Goal: Entertainment & Leisure: Browse casually

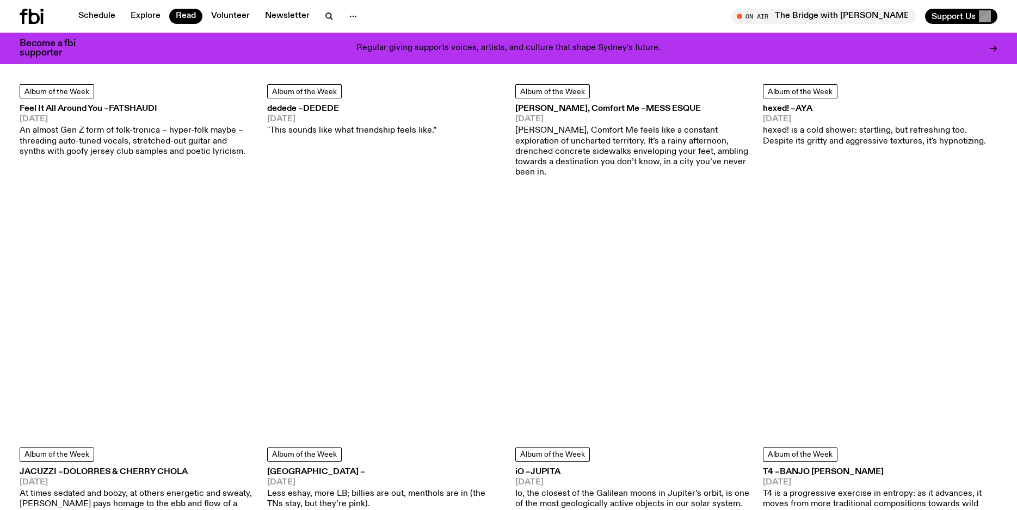
scroll to position [1867, 0]
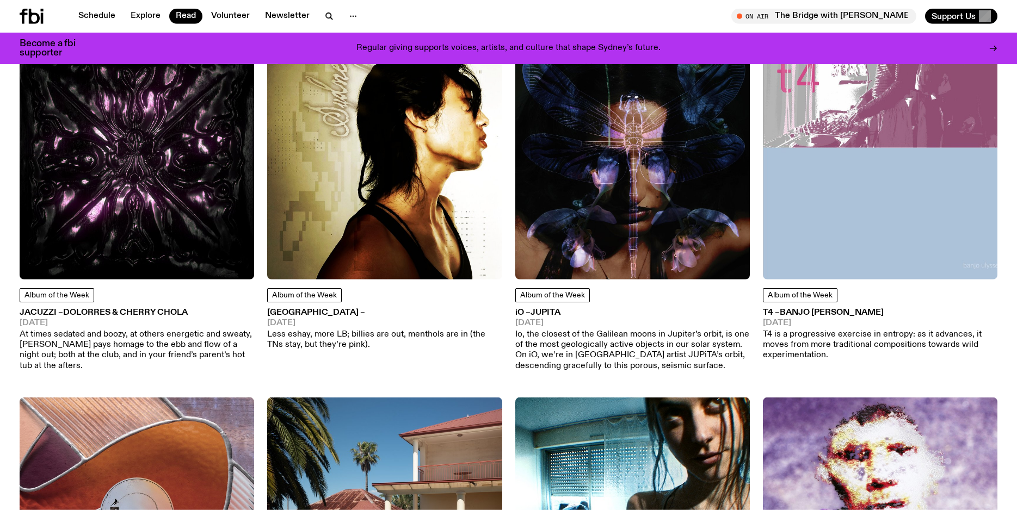
click at [282, 309] on h3 "[GEOGRAPHIC_DATA] –" at bounding box center [384, 313] width 235 height 8
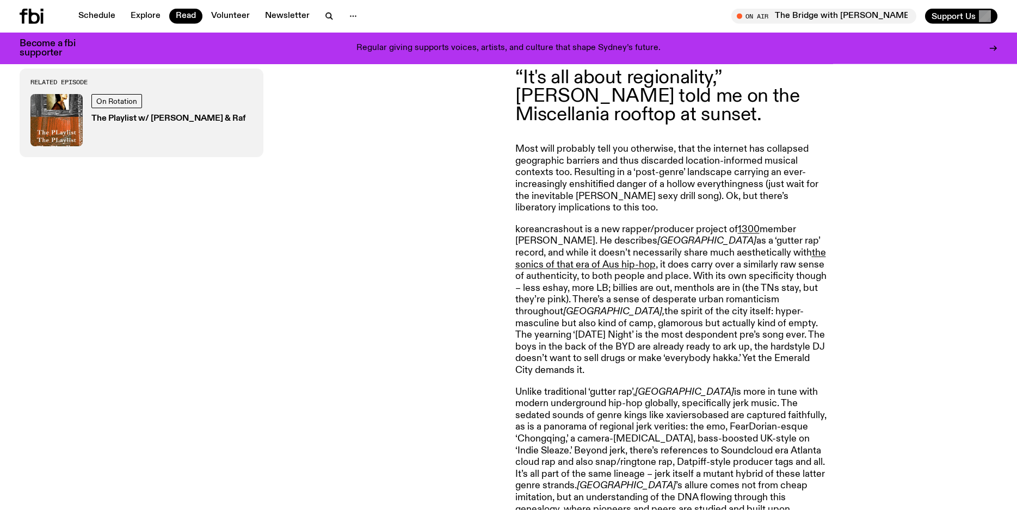
scroll to position [569, 0]
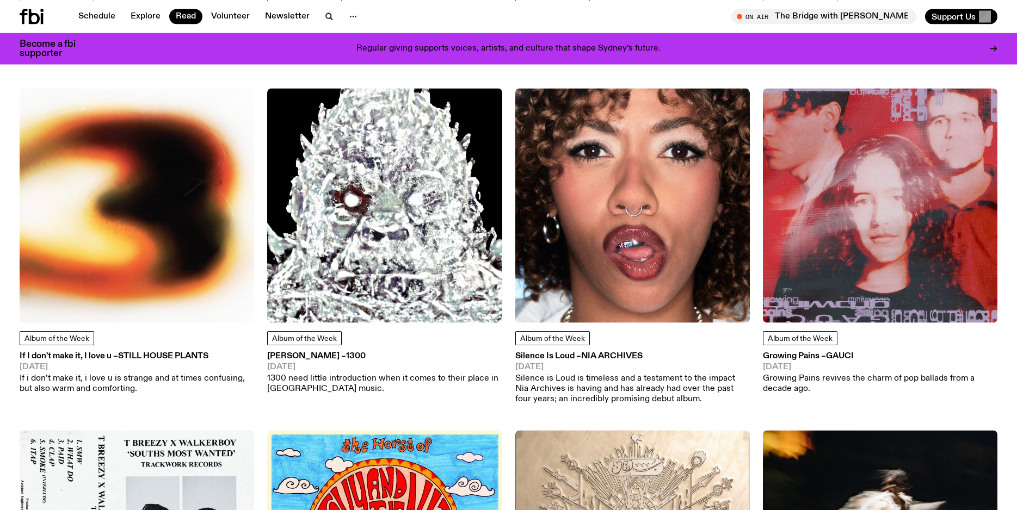
scroll to position [6019, 0]
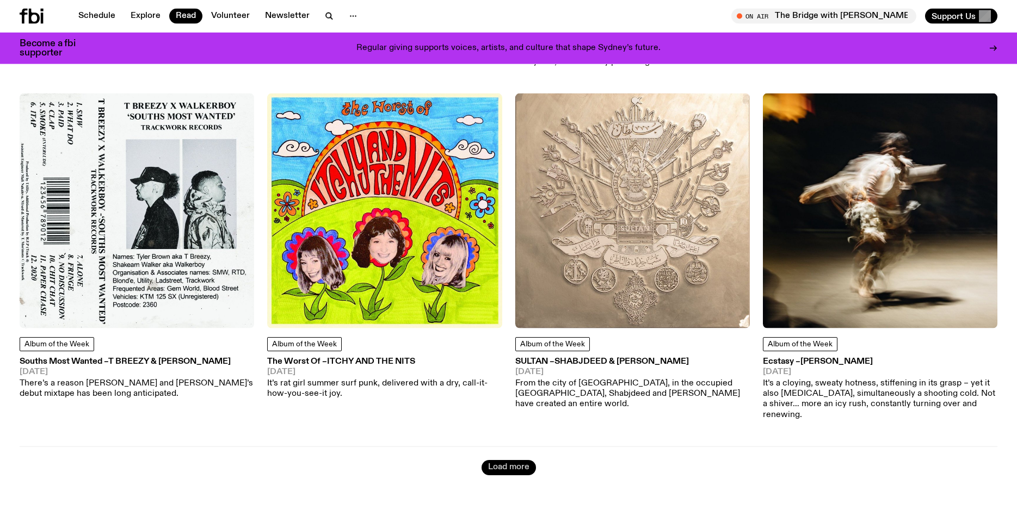
click at [500, 460] on button "Load more" at bounding box center [509, 467] width 54 height 15
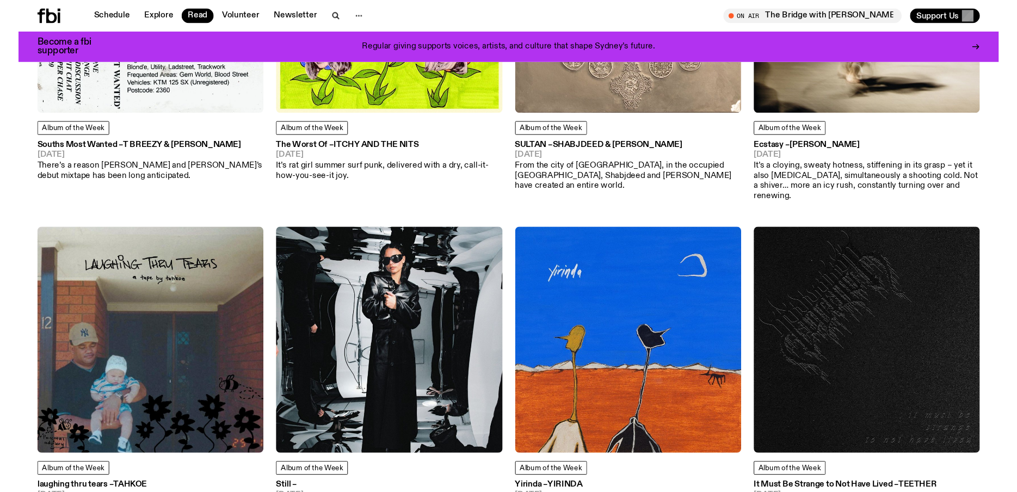
scroll to position [6011, 0]
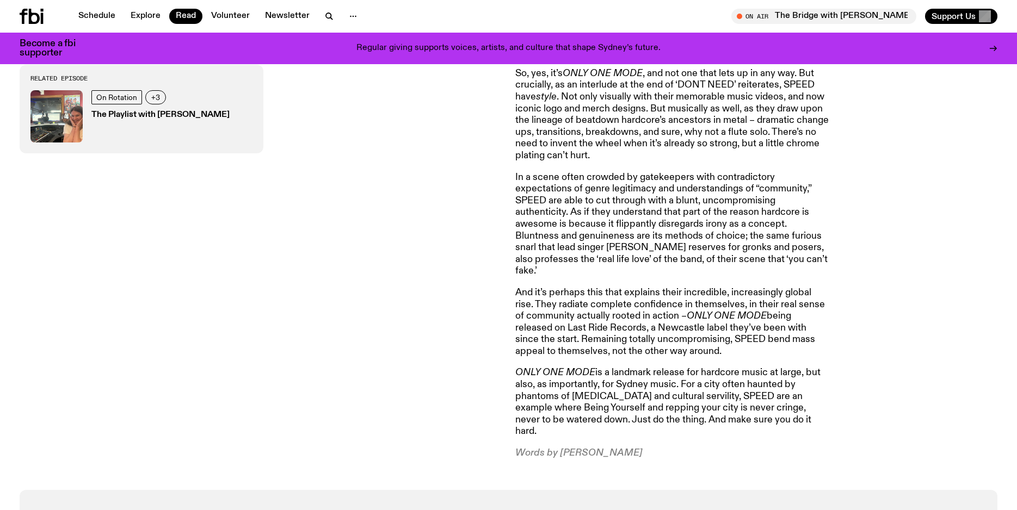
scroll to position [765, 0]
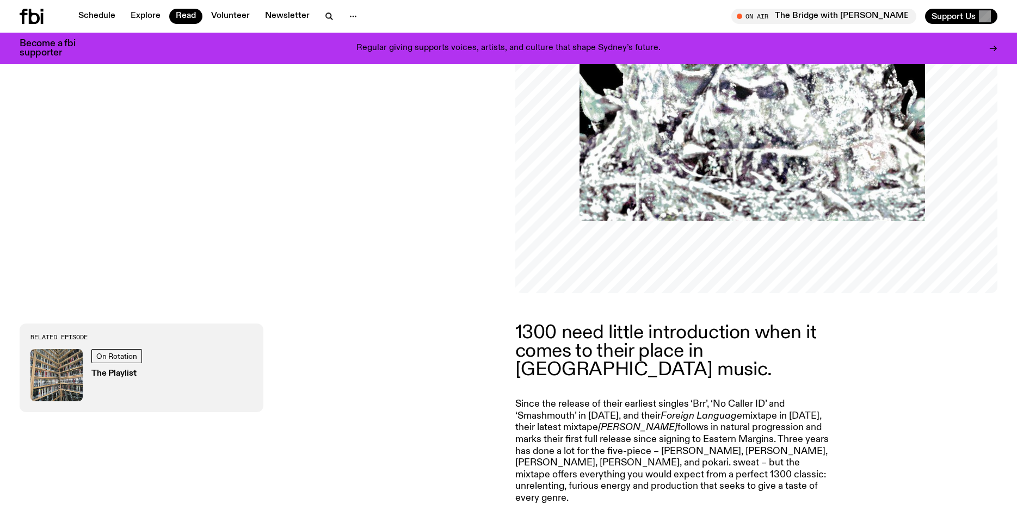
scroll to position [519, 0]
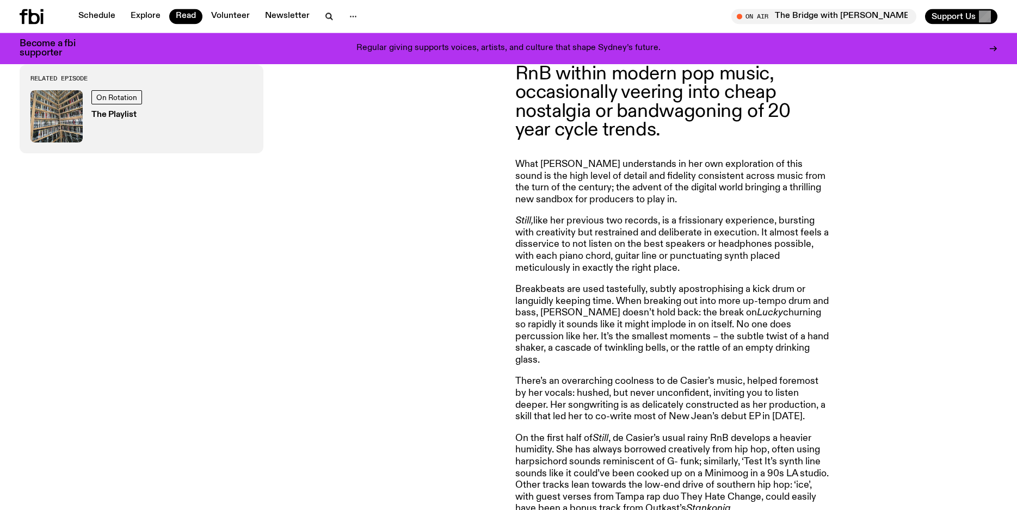
scroll to position [581, 0]
drag, startPoint x: 718, startPoint y: 359, endPoint x: 755, endPoint y: 270, distance: 95.8
click at [755, 270] on article "Much has been made of the revival of 90s UK dance music and 2000s RnB within mo…" at bounding box center [671, 356] width 313 height 658
click at [755, 270] on p "Still, like her previous two records, is a frissionary experience, bursting wit…" at bounding box center [671, 244] width 313 height 59
drag, startPoint x: 755, startPoint y: 270, endPoint x: 740, endPoint y: 367, distance: 98.1
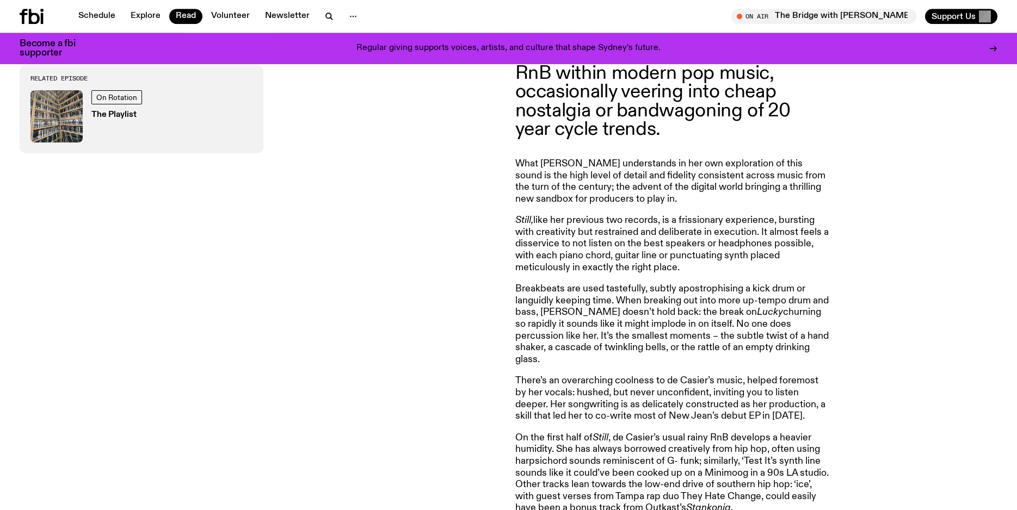
click at [740, 367] on article "Much has been made of the revival of 90s UK dance music and 2000s RnB within mo…" at bounding box center [671, 356] width 313 height 658
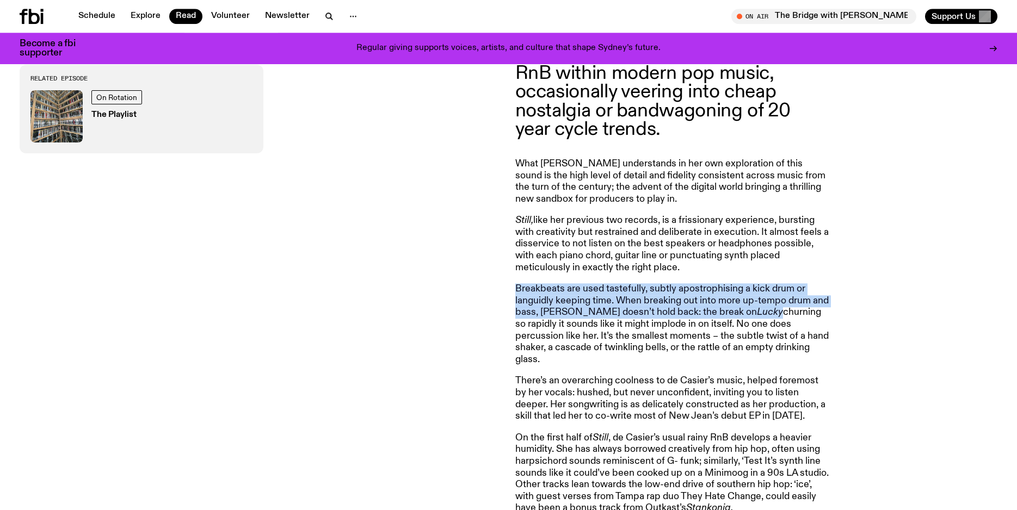
drag, startPoint x: 740, startPoint y: 367, endPoint x: 685, endPoint y: 366, distance: 55.0
click at [685, 366] on article "Much has been made of the revival of 90s UK dance music and 2000s RnB within mo…" at bounding box center [671, 356] width 313 height 658
click at [685, 366] on p "Breakbeats are used tastefully, subtly apostrophising a kick drum or languidly …" at bounding box center [671, 325] width 313 height 82
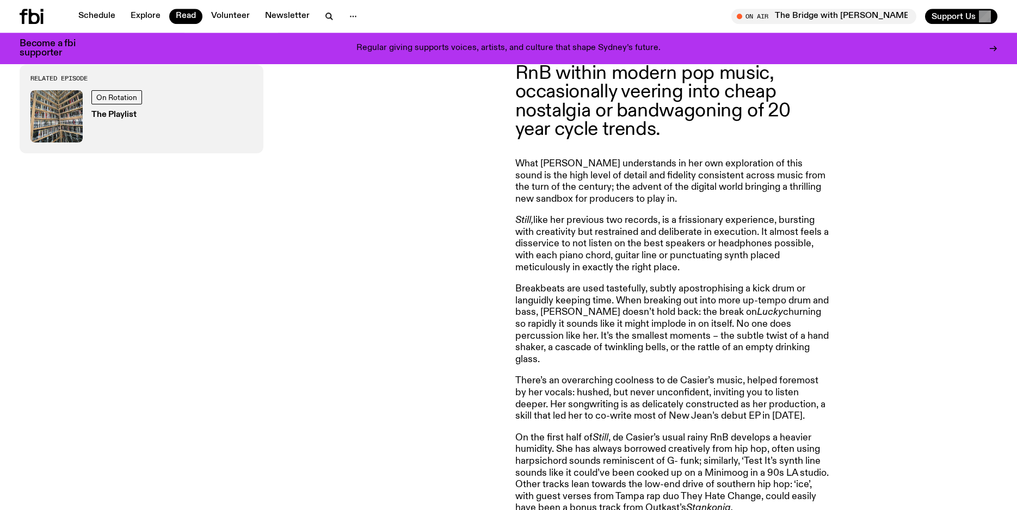
click at [685, 366] on p "Breakbeats are used tastefully, subtly apostrophising a kick drum or languidly …" at bounding box center [671, 325] width 313 height 82
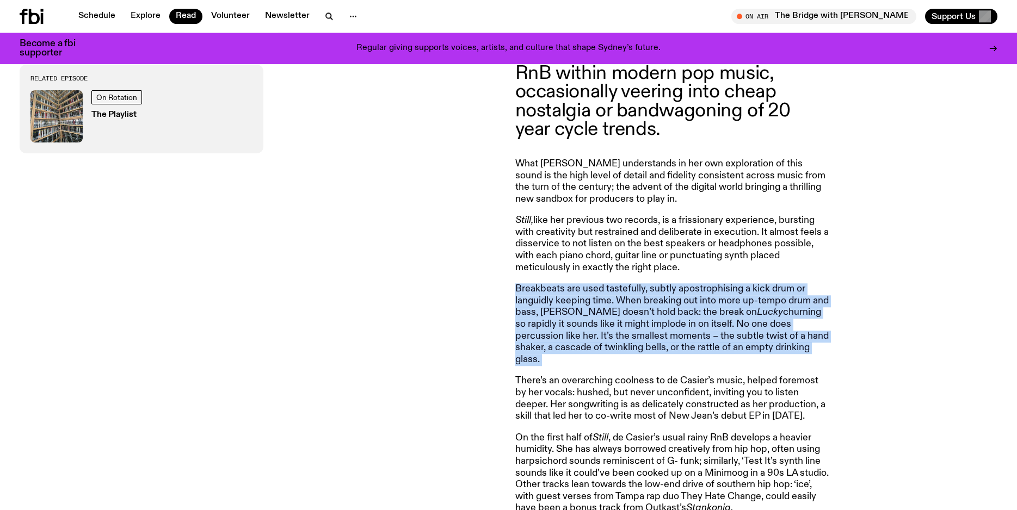
drag, startPoint x: 685, startPoint y: 366, endPoint x: 685, endPoint y: 403, distance: 37.0
click at [685, 403] on article "Much has been made of the revival of 90s UK dance music and 2000s RnB within mo…" at bounding box center [671, 356] width 313 height 658
click at [582, 335] on p "Breakbeats are used tastefully, subtly apostrophising a kick drum or languidly …" at bounding box center [671, 325] width 313 height 82
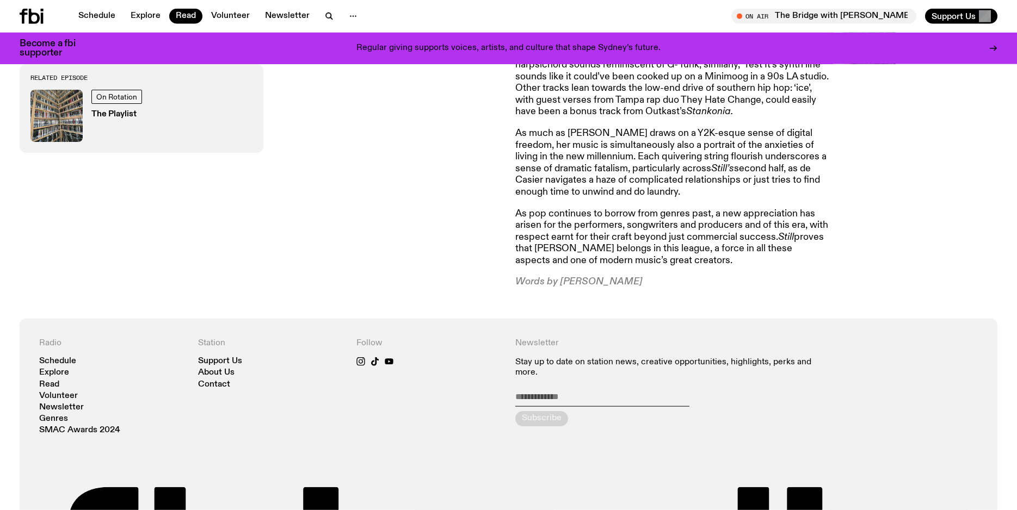
scroll to position [978, 0]
